Goal: Task Accomplishment & Management: Manage account settings

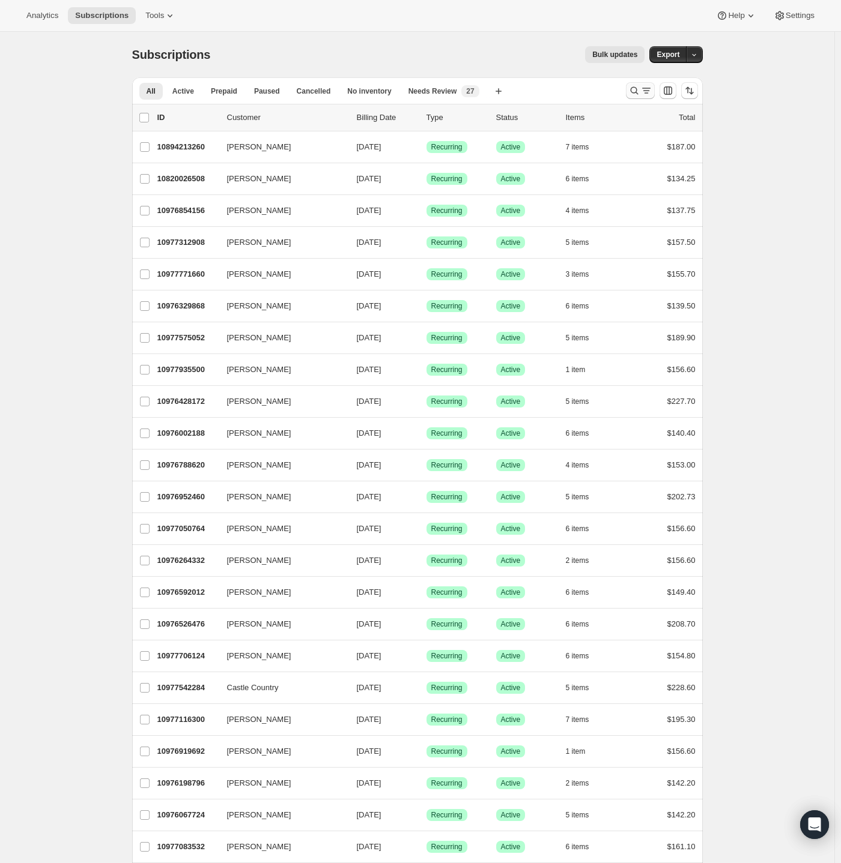
click at [636, 92] on icon "Search and filter results" at bounding box center [634, 91] width 12 height 12
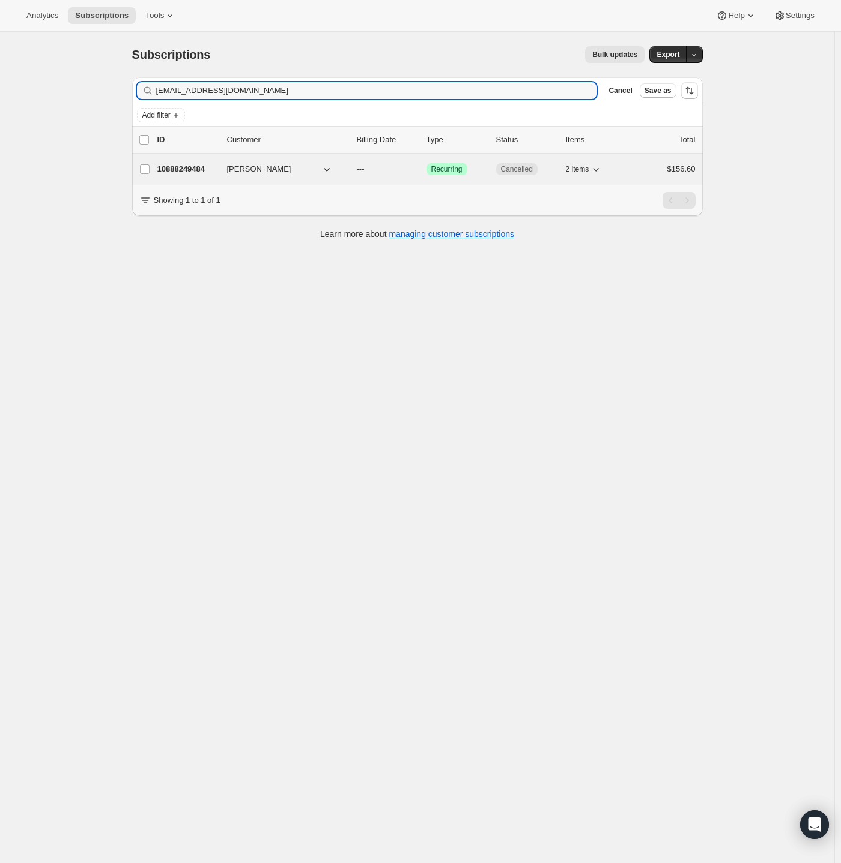
type input "[EMAIL_ADDRESS][DOMAIN_NAME]"
click at [204, 174] on p "10888249484" at bounding box center [187, 169] width 60 height 12
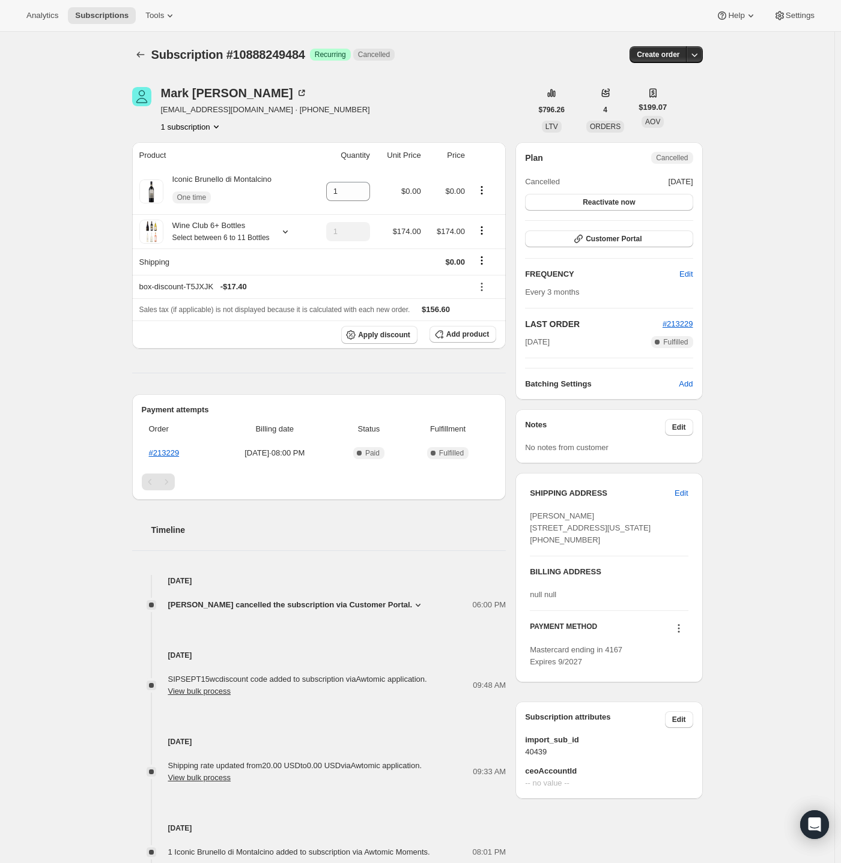
click at [77, 196] on div "Subscription #10888249484. This page is ready Subscription #10888249484 Success…" at bounding box center [417, 572] width 834 height 1080
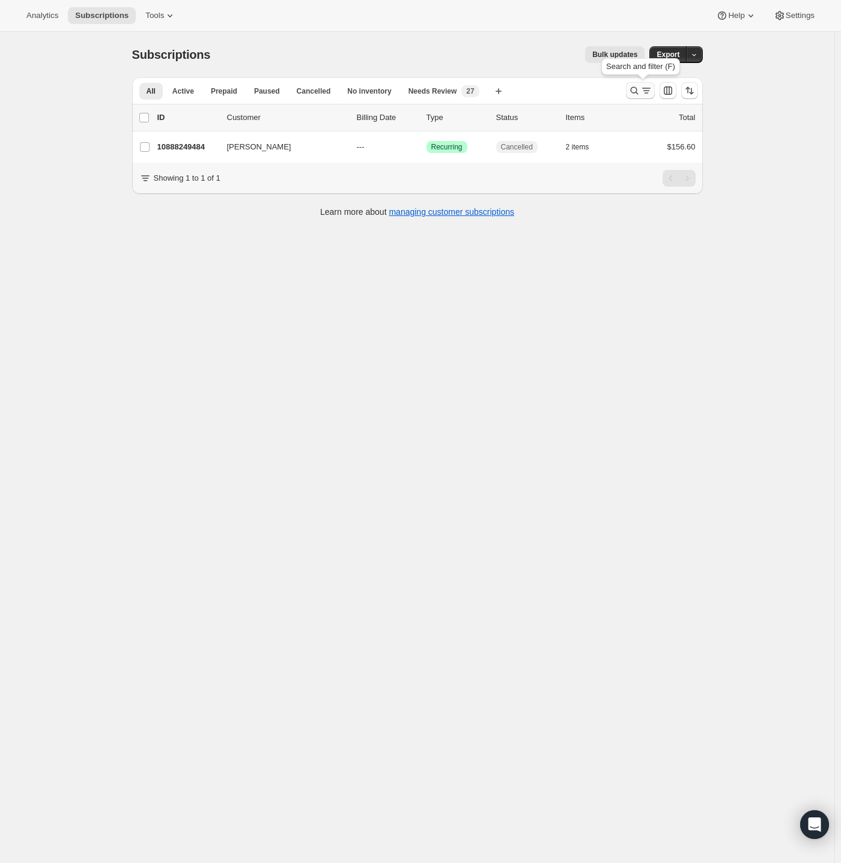
click at [637, 88] on icon "Search and filter results" at bounding box center [634, 91] width 12 height 12
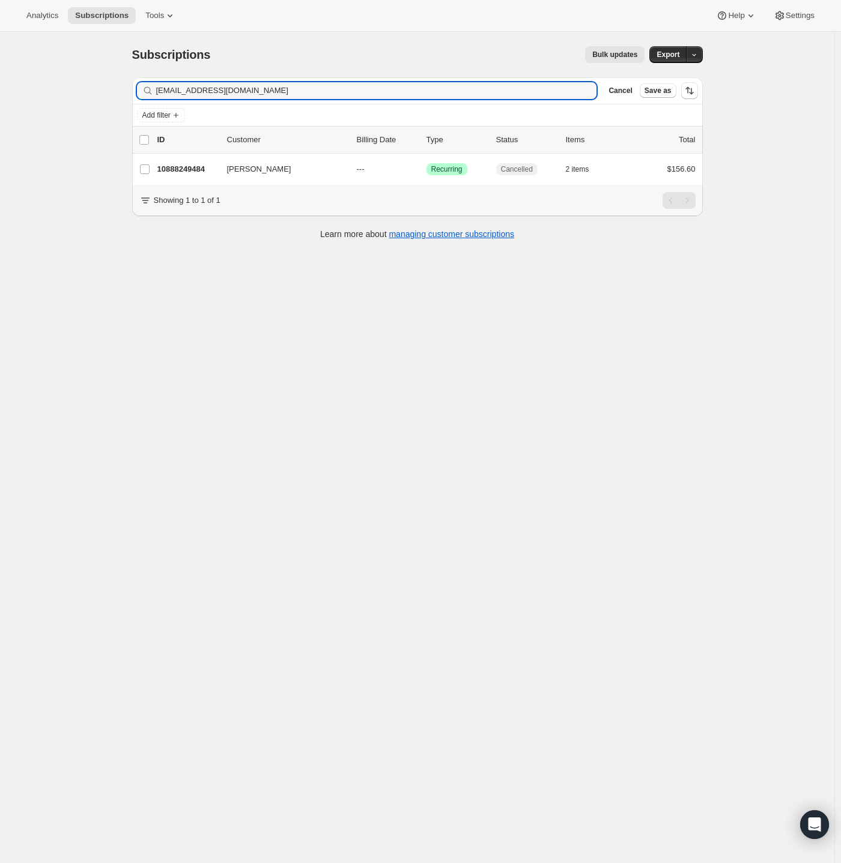
drag, startPoint x: 279, startPoint y: 87, endPoint x: 44, endPoint y: 87, distance: 235.4
click at [44, 87] on div "Subscriptions. This page is ready Subscriptions Bulk updates More actions Bulk …" at bounding box center [417, 463] width 834 height 863
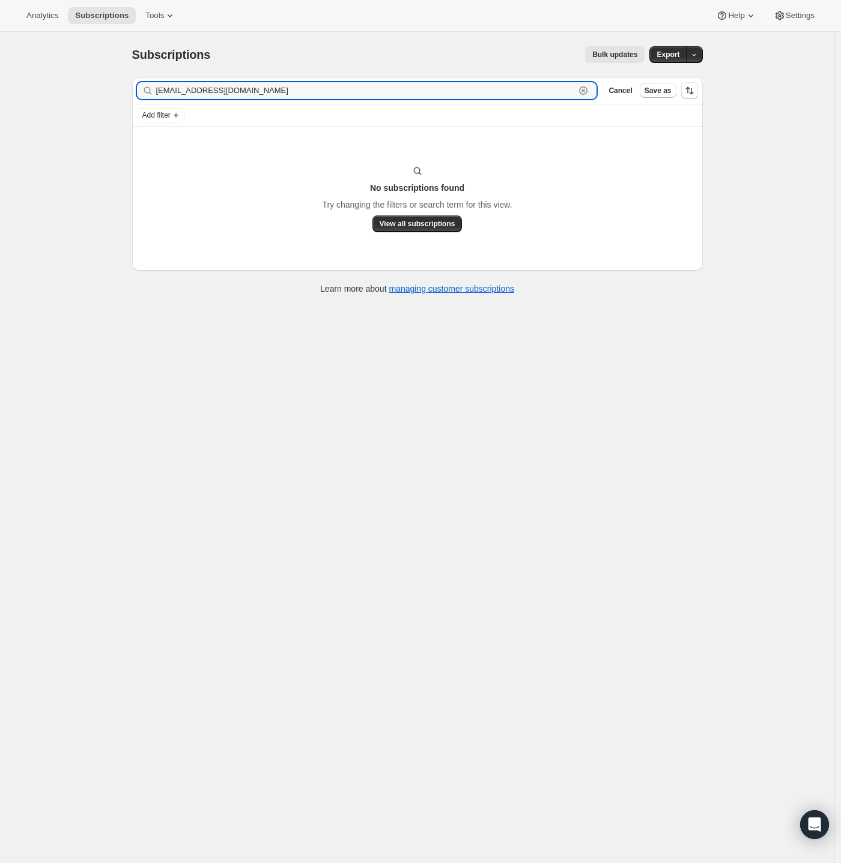
drag, startPoint x: 283, startPoint y: 95, endPoint x: 12, endPoint y: 102, distance: 271.5
click at [0, 94] on html "Analytics Subscriptions Tools Help Settings Skip to content Subscriptions. This…" at bounding box center [420, 431] width 841 height 863
paste input "[PERSON_NAME]"
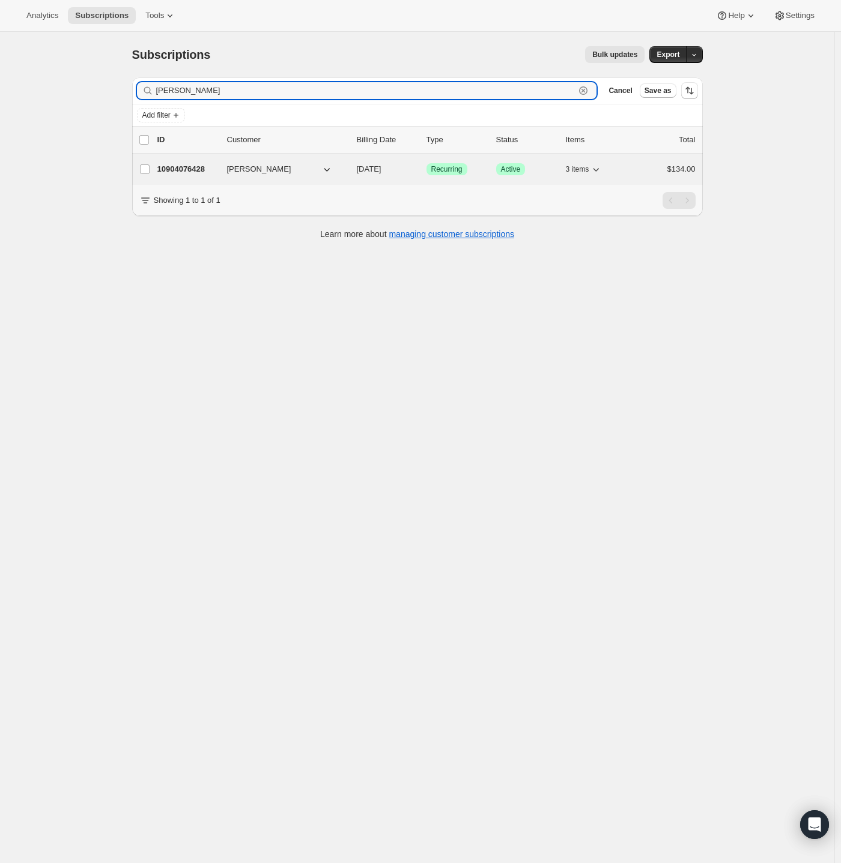
type input "[PERSON_NAME]"
click at [198, 166] on p "10904076428" at bounding box center [187, 169] width 60 height 12
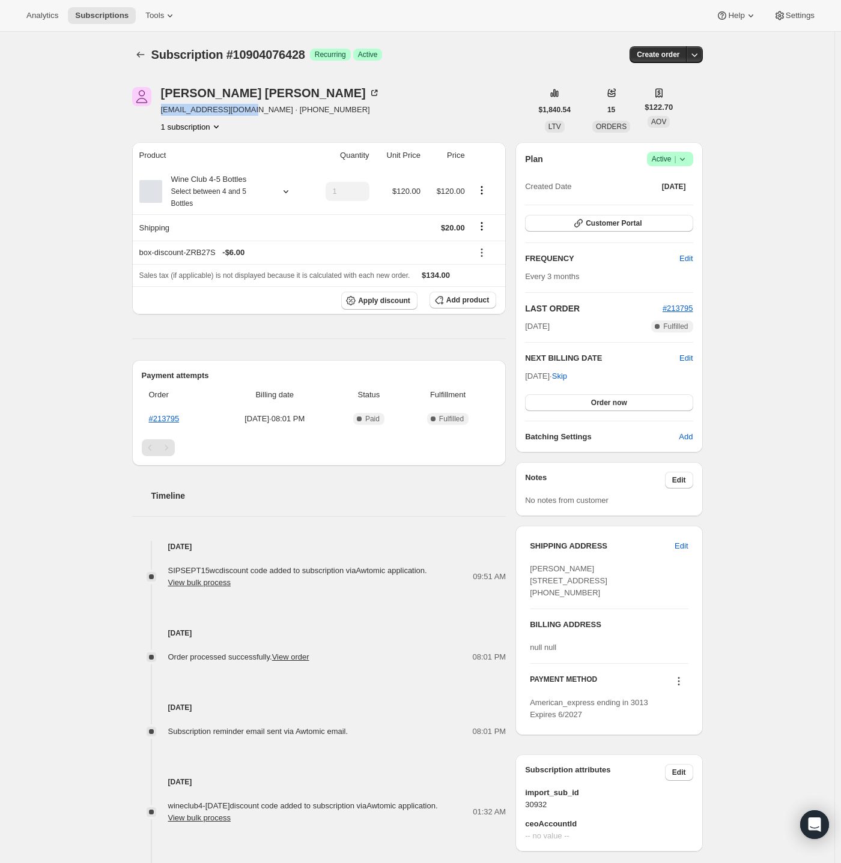
drag, startPoint x: 161, startPoint y: 105, endPoint x: 254, endPoint y: 109, distance: 93.2
click at [254, 109] on div "[PERSON_NAME] [EMAIL_ADDRESS][DOMAIN_NAME] · [PHONE_NUMBER] 1 subscription" at bounding box center [331, 110] width 399 height 46
copy span "[EMAIL_ADDRESS][DOMAIN_NAME]"
